Goal: Task Accomplishment & Management: Complete application form

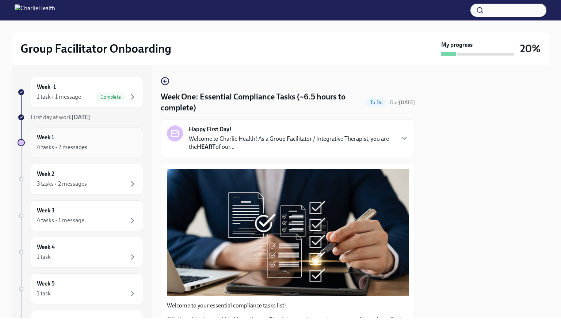
click at [100, 137] on div "Week 1 4 tasks • 2 messages" at bounding box center [87, 142] width 100 height 18
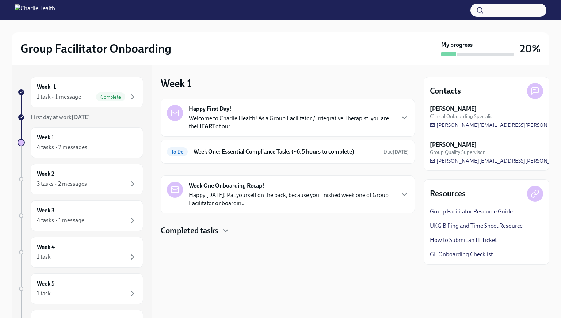
click at [100, 137] on div "Week 1 4 tasks • 2 messages" at bounding box center [87, 142] width 100 height 18
click at [285, 194] on p "Happy [DATE]! Pat yourself on the back, because you finished week one of Group …" at bounding box center [291, 199] width 205 height 16
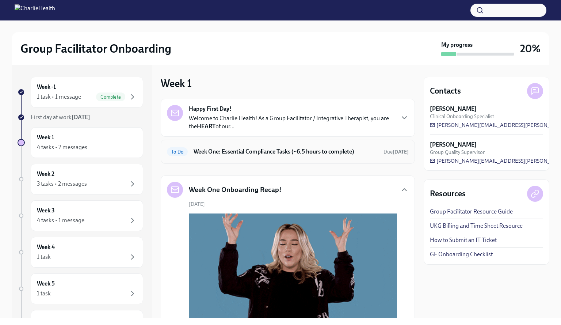
click at [296, 148] on h6 "Week One: Essential Compliance Tasks (~6.5 hours to complete)" at bounding box center [286, 152] width 184 height 8
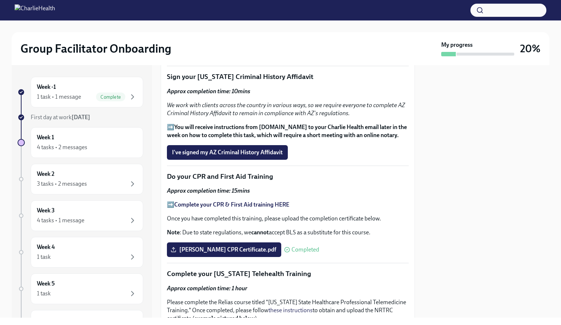
scroll to position [944, 0]
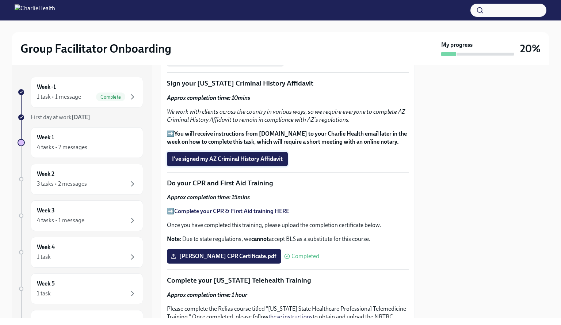
click at [227, 155] on span "I've signed my AZ Criminal History Affidavit" at bounding box center [227, 158] width 111 height 7
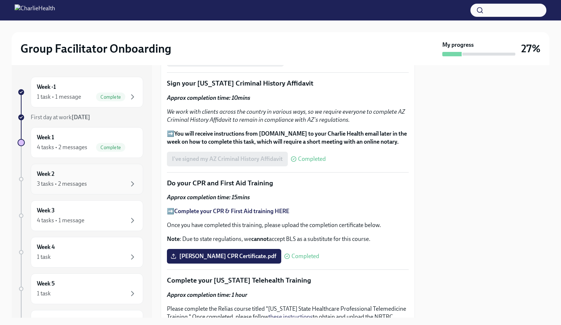
click at [84, 181] on div "3 tasks • 2 messages" at bounding box center [62, 184] width 50 height 8
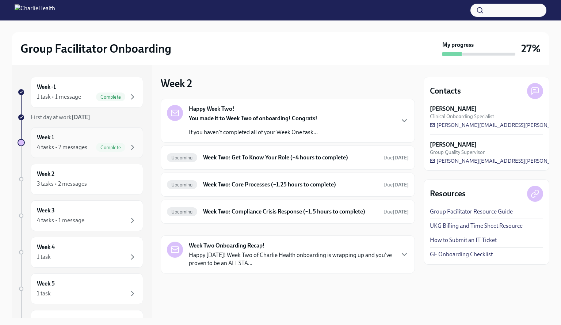
click at [77, 133] on div "Week 1 4 tasks • 2 messages Complete" at bounding box center [87, 142] width 113 height 31
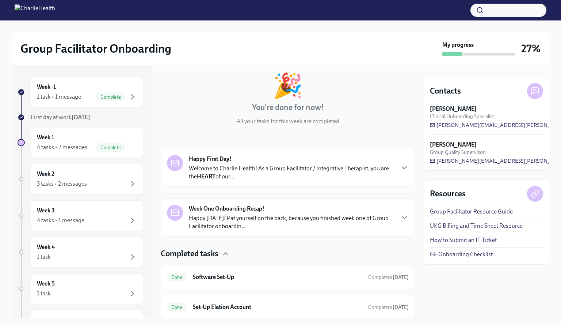
scroll to position [127, 0]
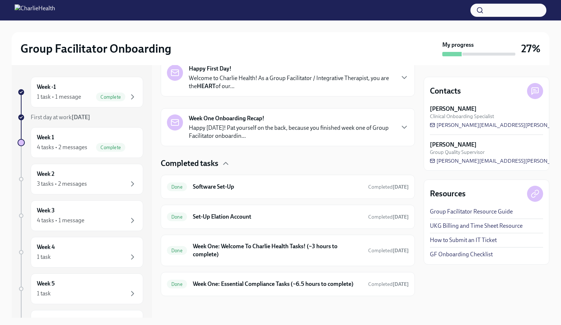
click at [21, 144] on div at bounding box center [21, 142] width 7 height 7
click at [74, 175] on div "Week 2 3 tasks • 2 messages" at bounding box center [87, 179] width 100 height 18
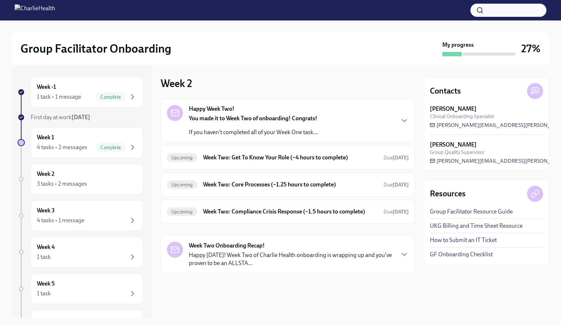
click at [257, 126] on div "You made it to Week Two of onboarding! Congrats! If you haven't completed all o…" at bounding box center [253, 125] width 129 height 22
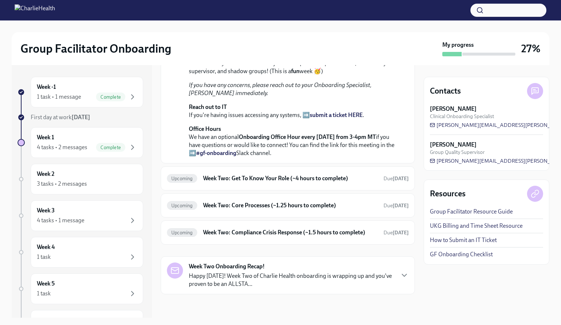
scroll to position [217, 0]
click at [236, 156] on link "#gf-onboarding" at bounding box center [216, 152] width 40 height 7
click at [268, 211] on div "Upcoming Week Two: Core Processes (~1.25 hours to complete) Due [DATE]" at bounding box center [288, 205] width 242 height 12
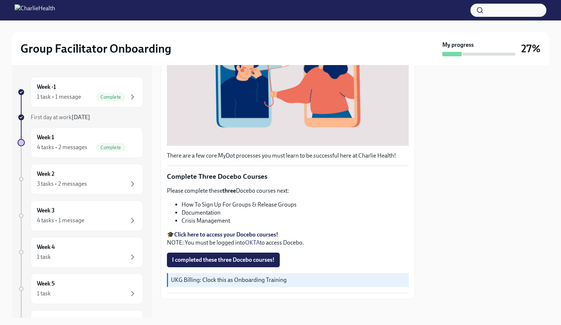
scroll to position [192, 0]
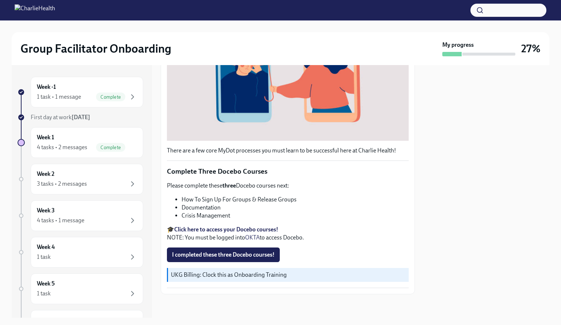
click at [217, 229] on strong "Click here to access your Docebo courses!" at bounding box center [226, 229] width 104 height 7
